Goal: Find specific page/section: Find specific page/section

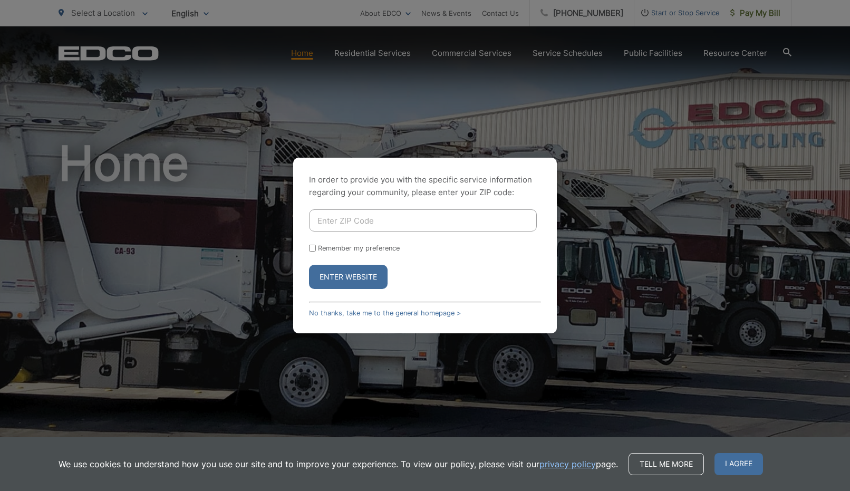
click at [404, 216] on input "Enter ZIP Code" at bounding box center [423, 220] width 228 height 22
type input "91901"
click at [358, 279] on button "Enter Website" at bounding box center [348, 277] width 79 height 24
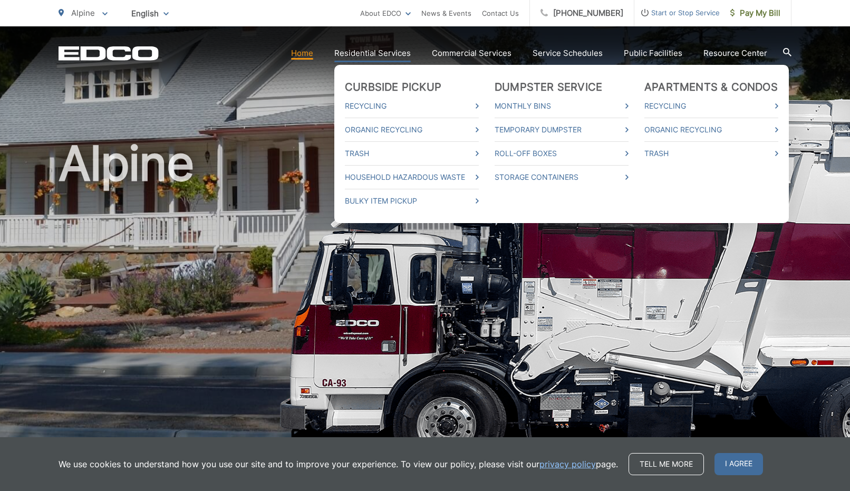
click at [369, 53] on link "Residential Services" at bounding box center [372, 53] width 76 height 13
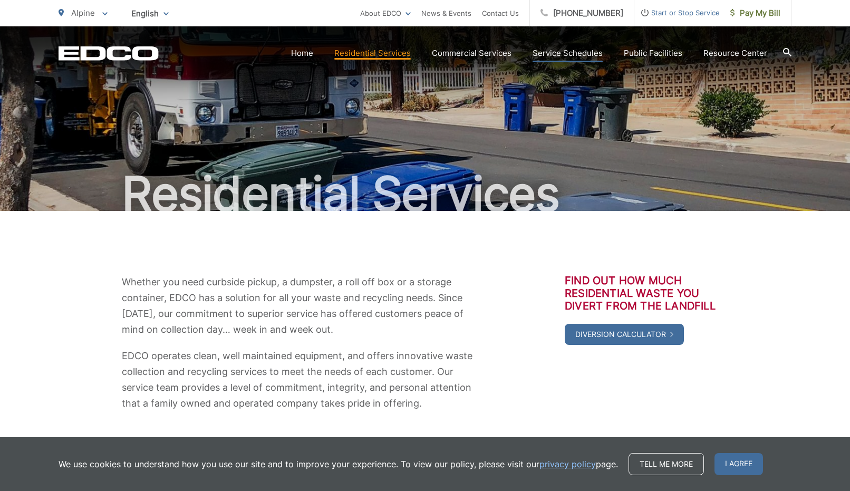
click at [581, 53] on link "Service Schedules" at bounding box center [568, 53] width 70 height 13
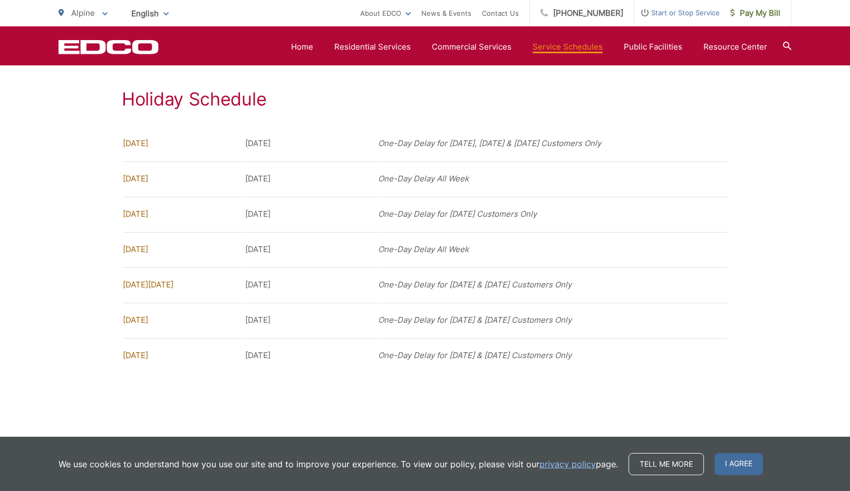
scroll to position [809, 0]
